Goal: Information Seeking & Learning: Learn about a topic

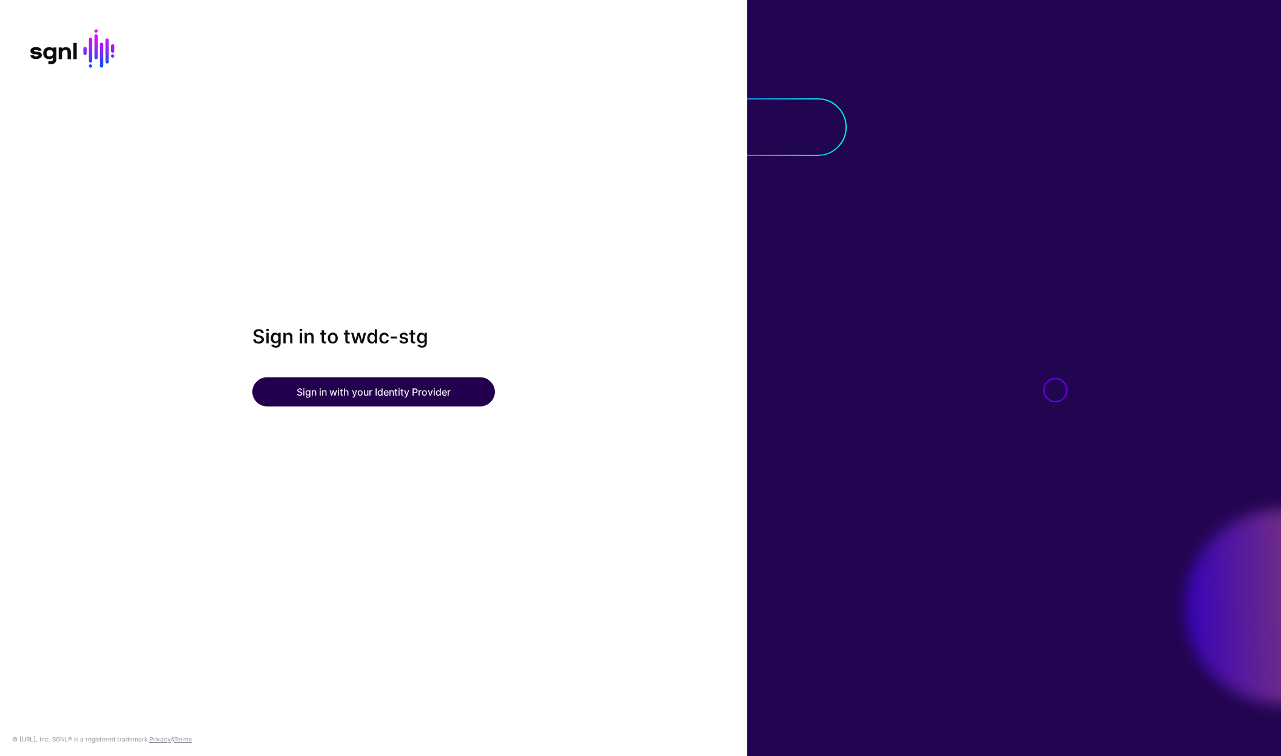
click at [430, 399] on button "Sign in with your Identity Provider" at bounding box center [373, 391] width 243 height 29
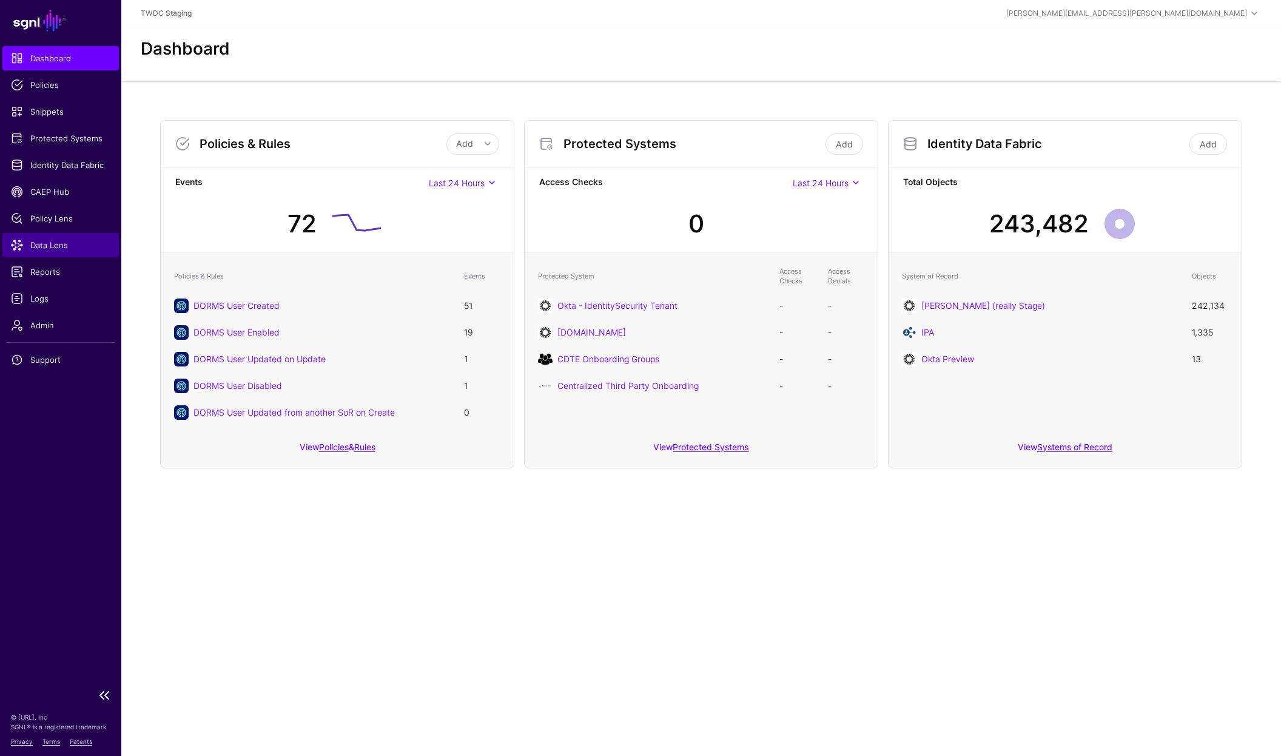
click at [52, 250] on span "Data Lens" at bounding box center [61, 245] width 100 height 12
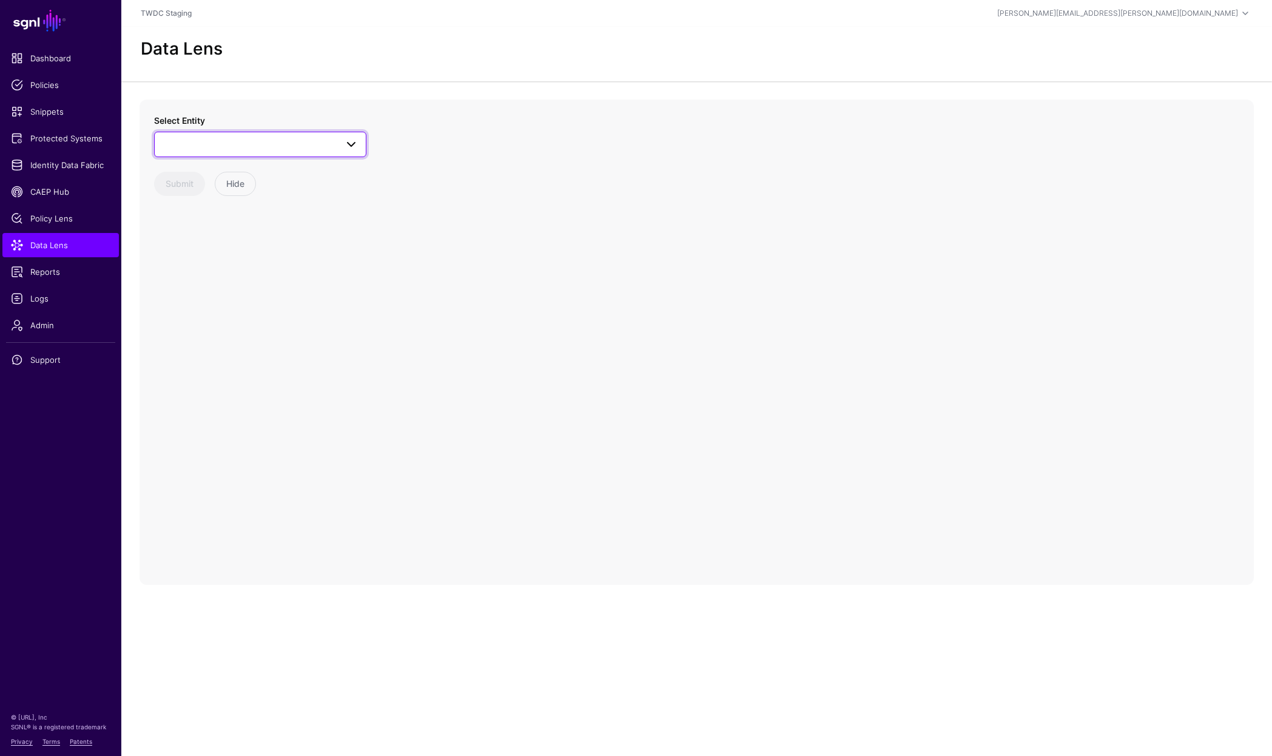
click at [358, 137] on span at bounding box center [348, 144] width 22 height 15
click at [215, 289] on div "Users" at bounding box center [266, 294] width 181 height 12
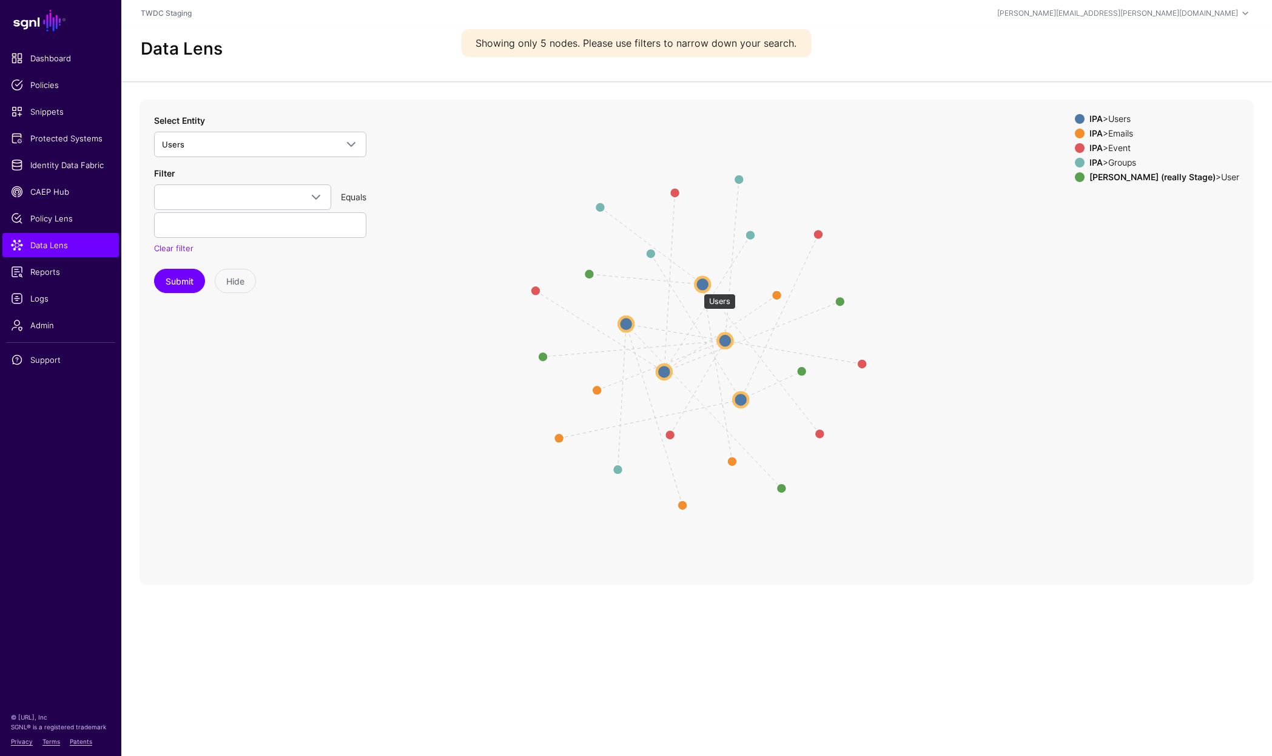
click at [698, 288] on circle at bounding box center [702, 284] width 15 height 15
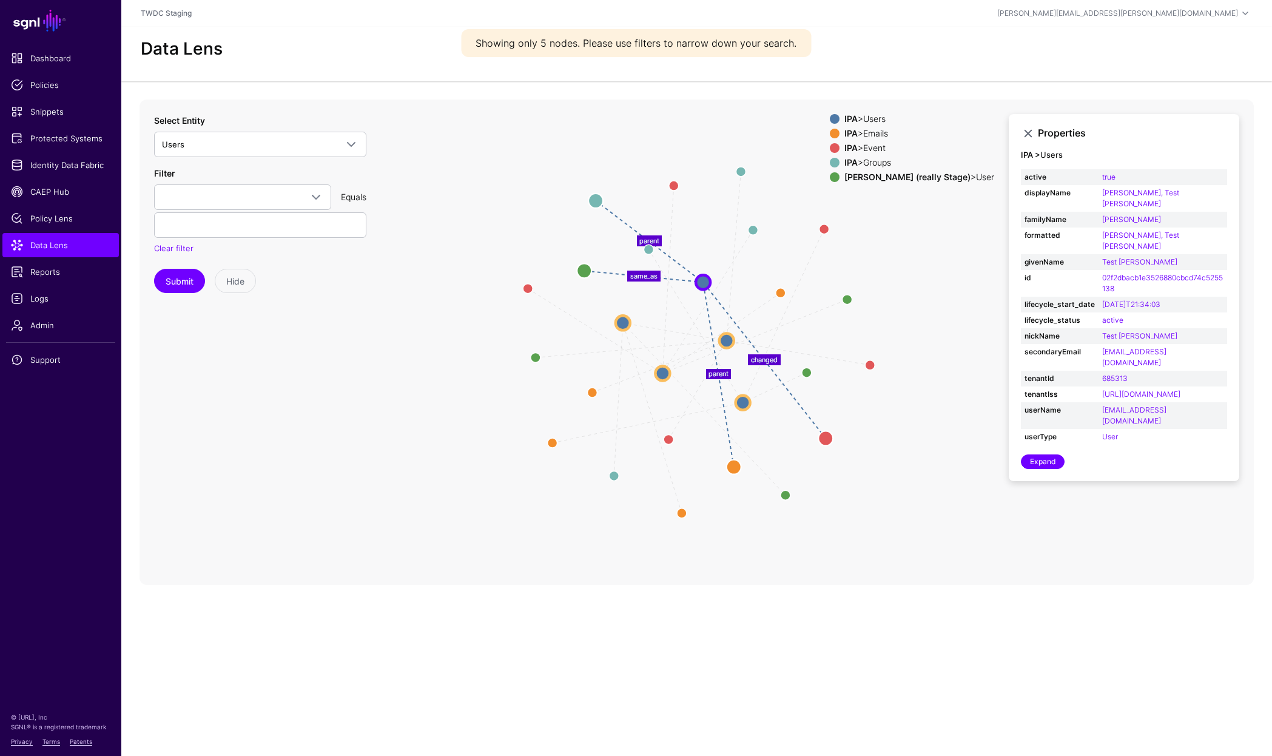
click at [907, 134] on div "IPA > Emails" at bounding box center [919, 134] width 155 height 10
click at [906, 162] on div "IPA > Groups" at bounding box center [919, 163] width 155 height 10
click at [902, 175] on strong "[PERSON_NAME] (really Stage)" at bounding box center [908, 177] width 126 height 10
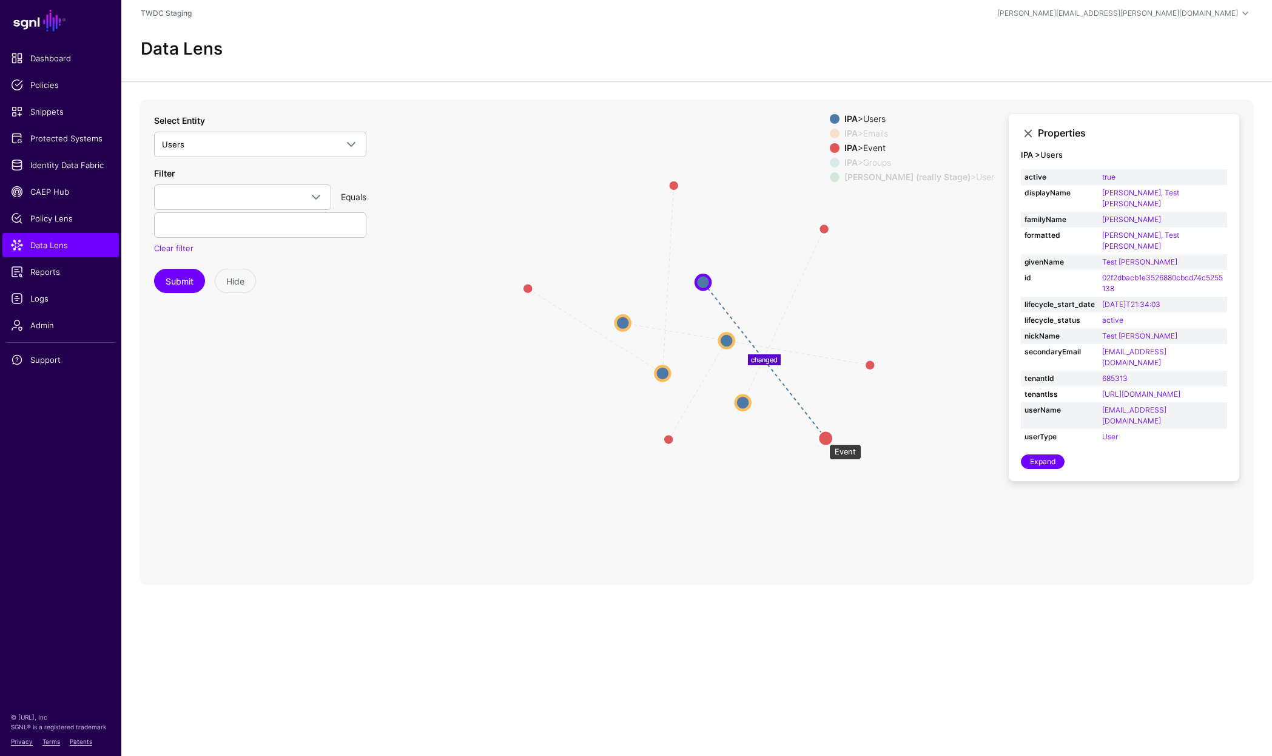
click at [823, 438] on circle at bounding box center [825, 438] width 15 height 15
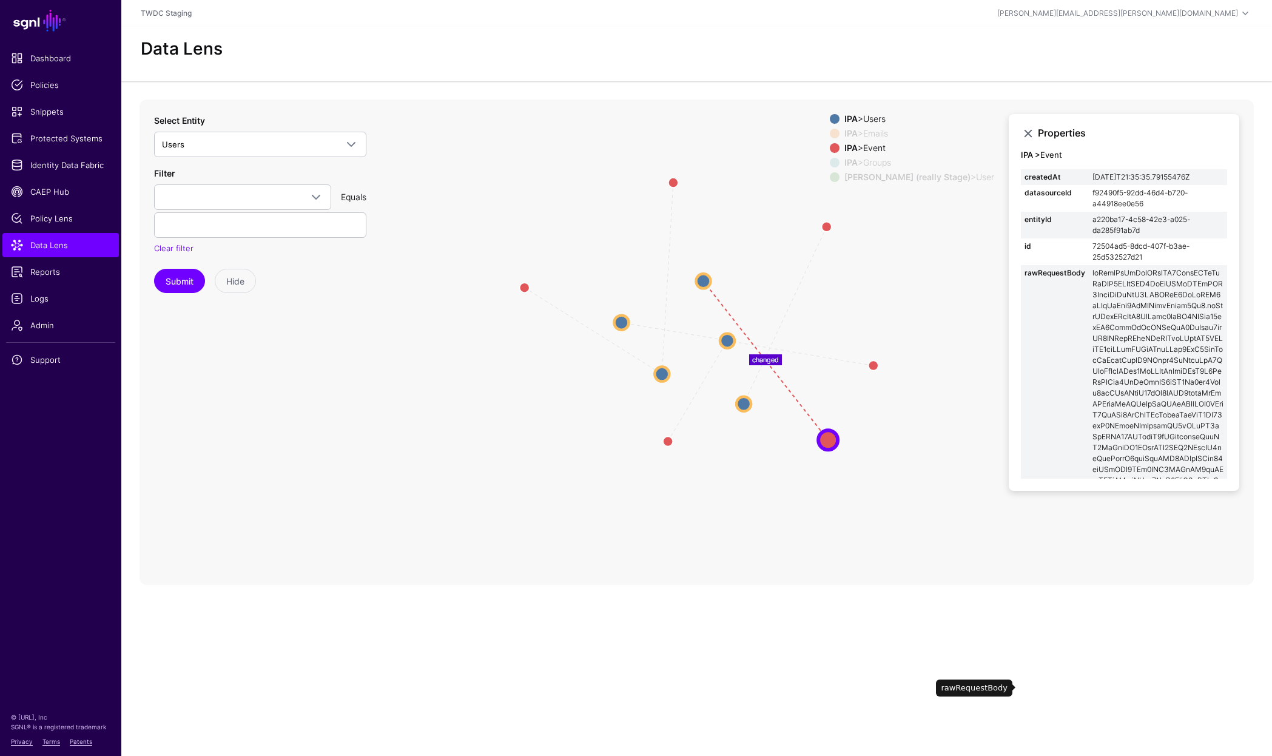
click at [1094, 275] on td at bounding box center [1158, 666] width 138 height 802
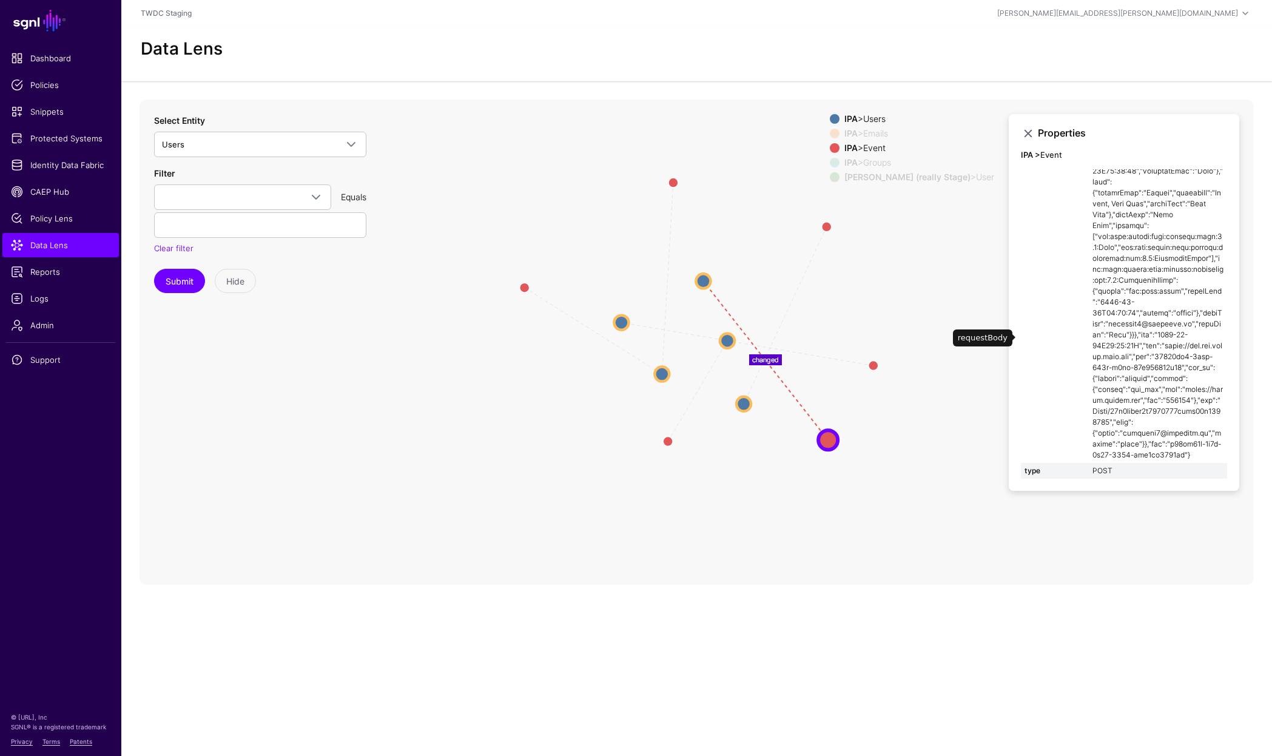
scroll to position [18, 0]
click at [707, 274] on circle at bounding box center [703, 281] width 15 height 15
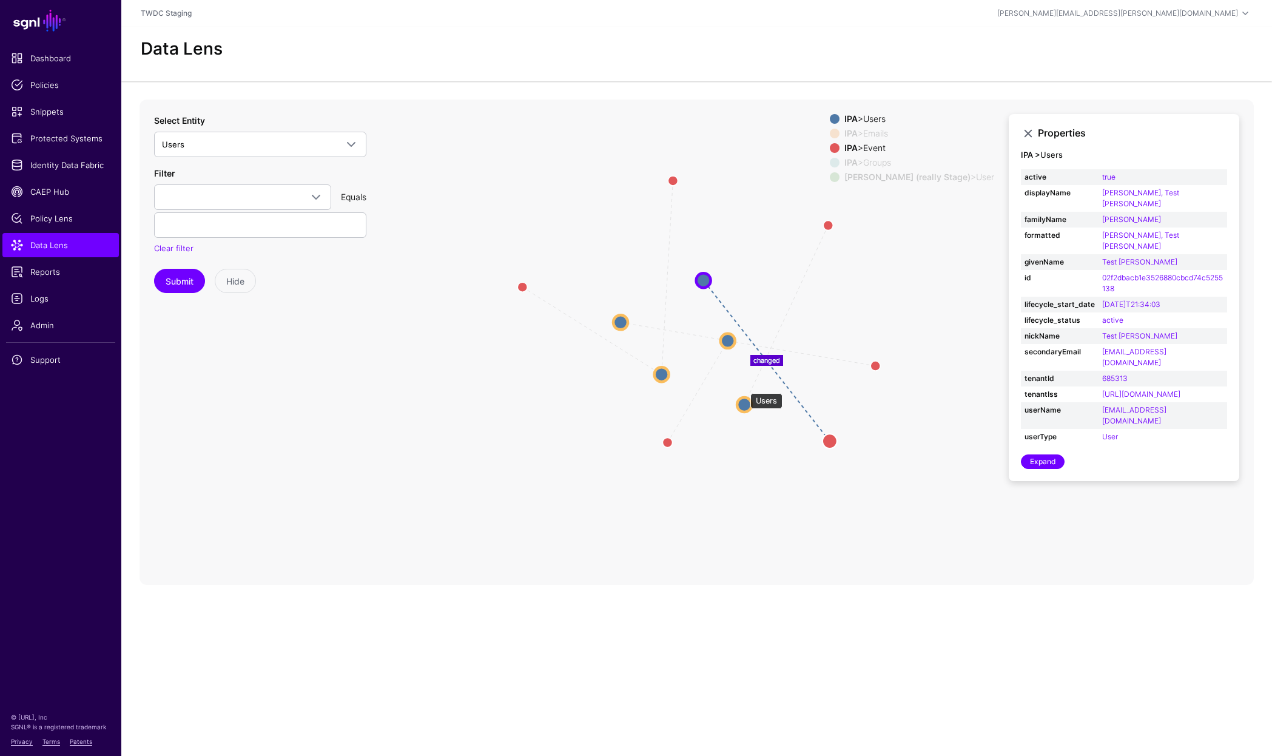
click at [744, 397] on circle at bounding box center [744, 404] width 15 height 15
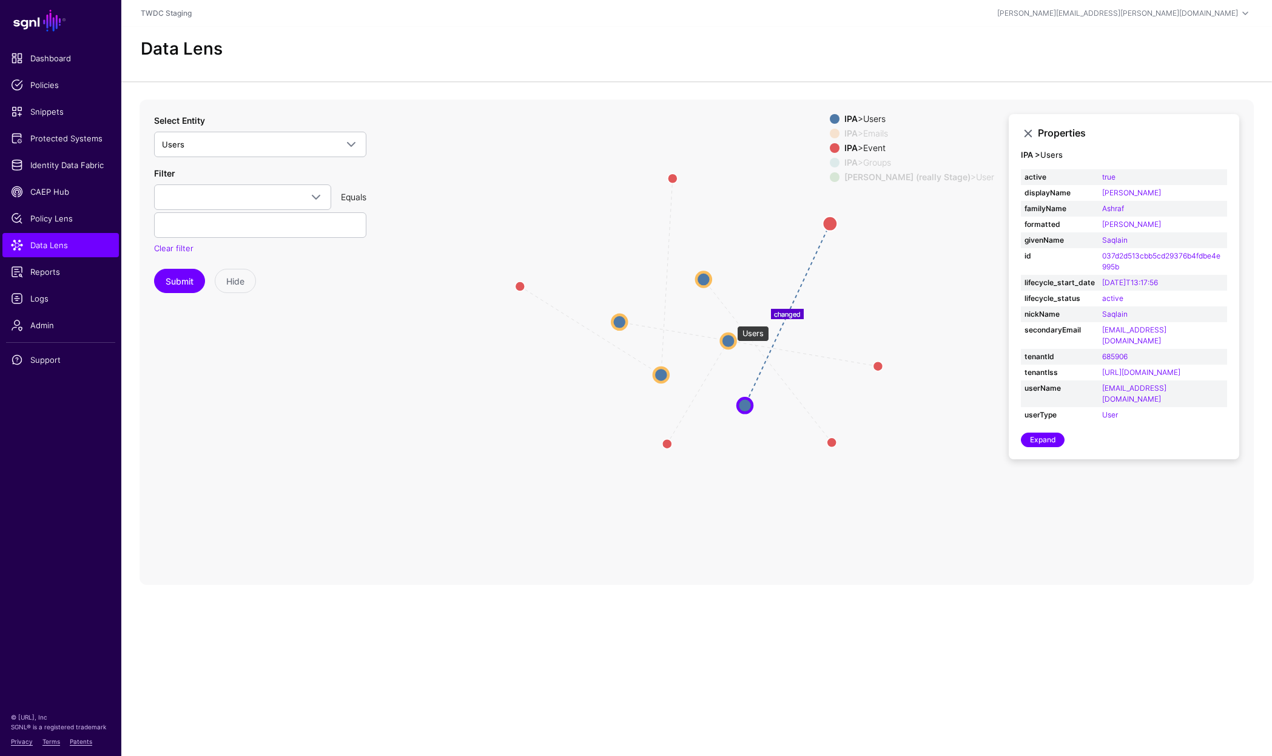
click at [731, 334] on circle at bounding box center [728, 341] width 15 height 15
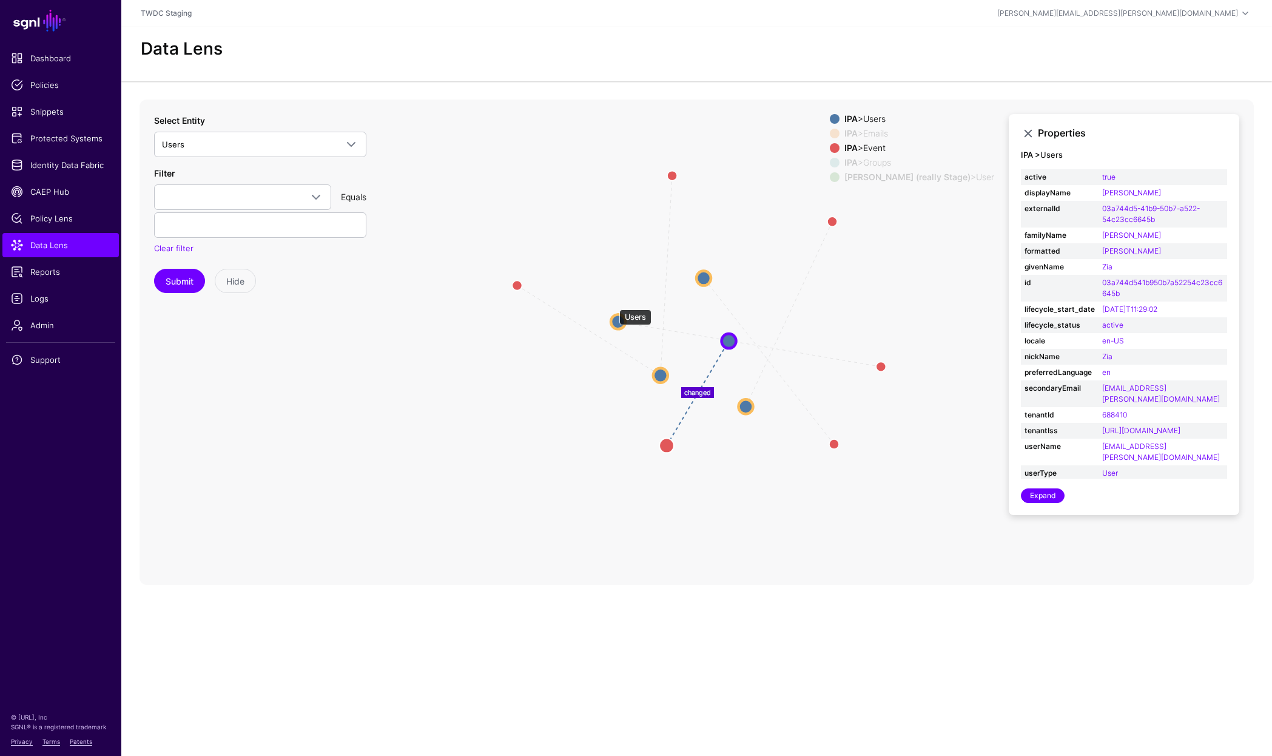
click at [613, 314] on circle at bounding box center [618, 321] width 15 height 15
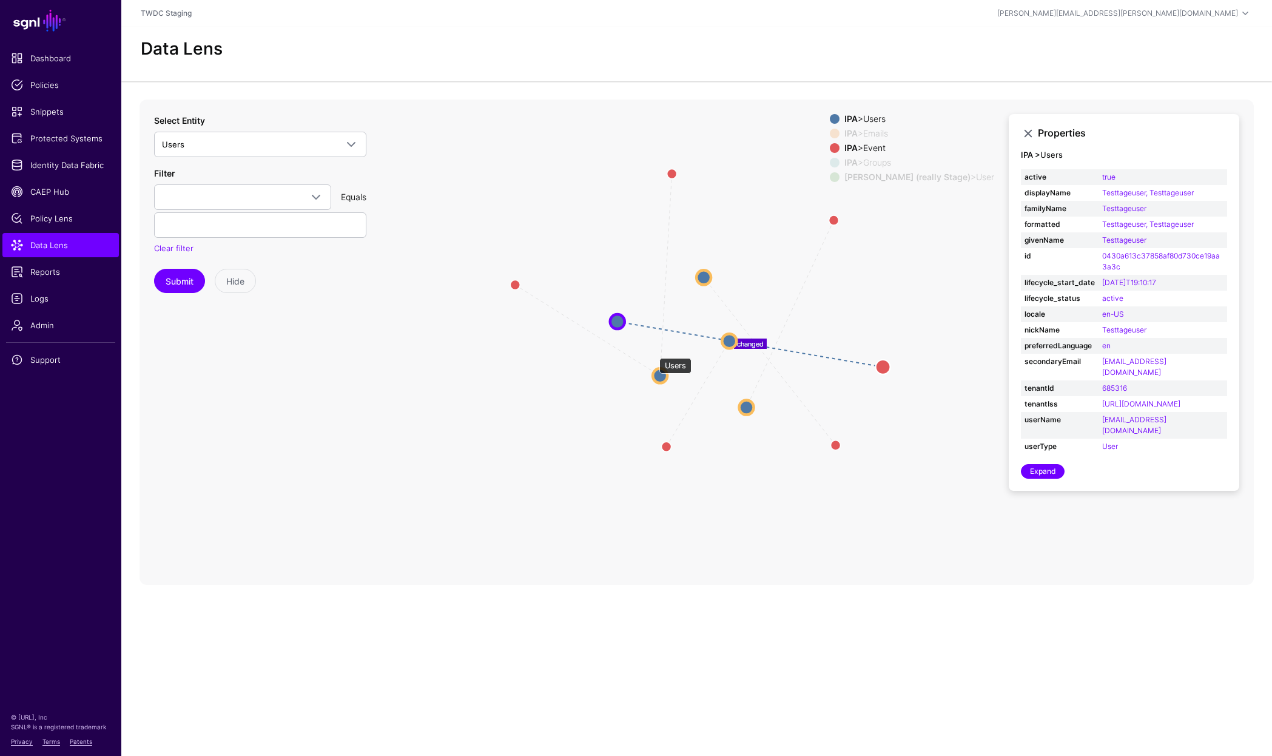
click at [653, 368] on circle at bounding box center [660, 375] width 15 height 15
